Goal: Task Accomplishment & Management: Manage account settings

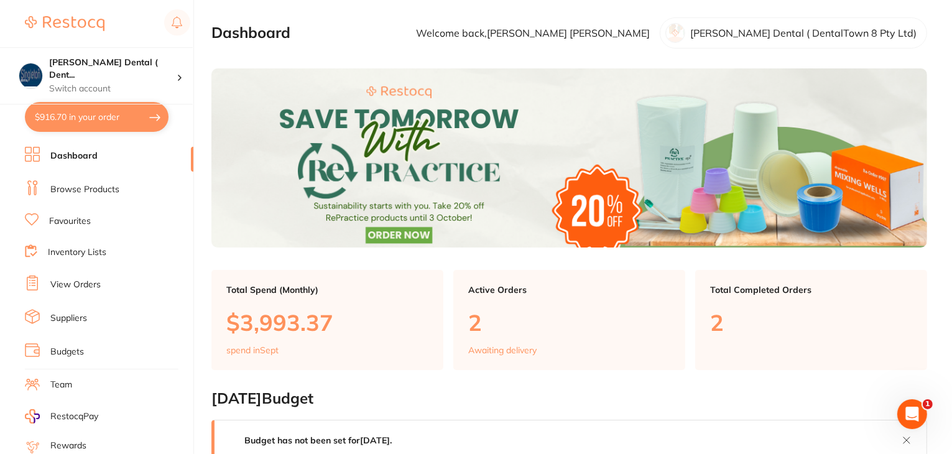
click at [80, 279] on link "View Orders" at bounding box center [75, 285] width 50 height 12
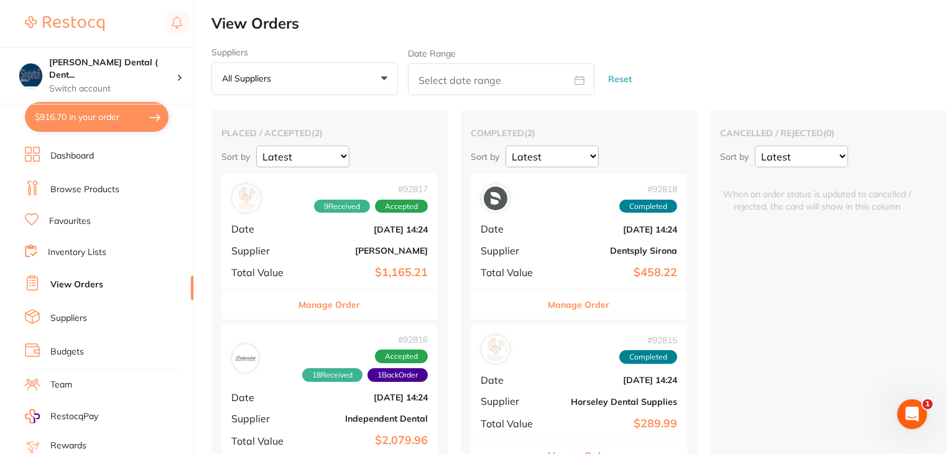
click at [73, 314] on link "Suppliers" at bounding box center [68, 318] width 37 height 12
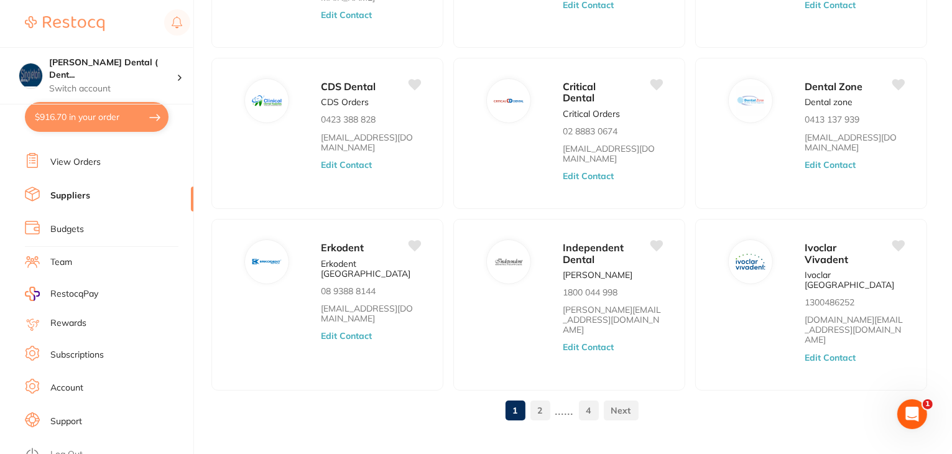
scroll to position [125, 0]
click at [77, 446] on link "Log Out" at bounding box center [66, 452] width 32 height 12
